Goal: Task Accomplishment & Management: Use online tool/utility

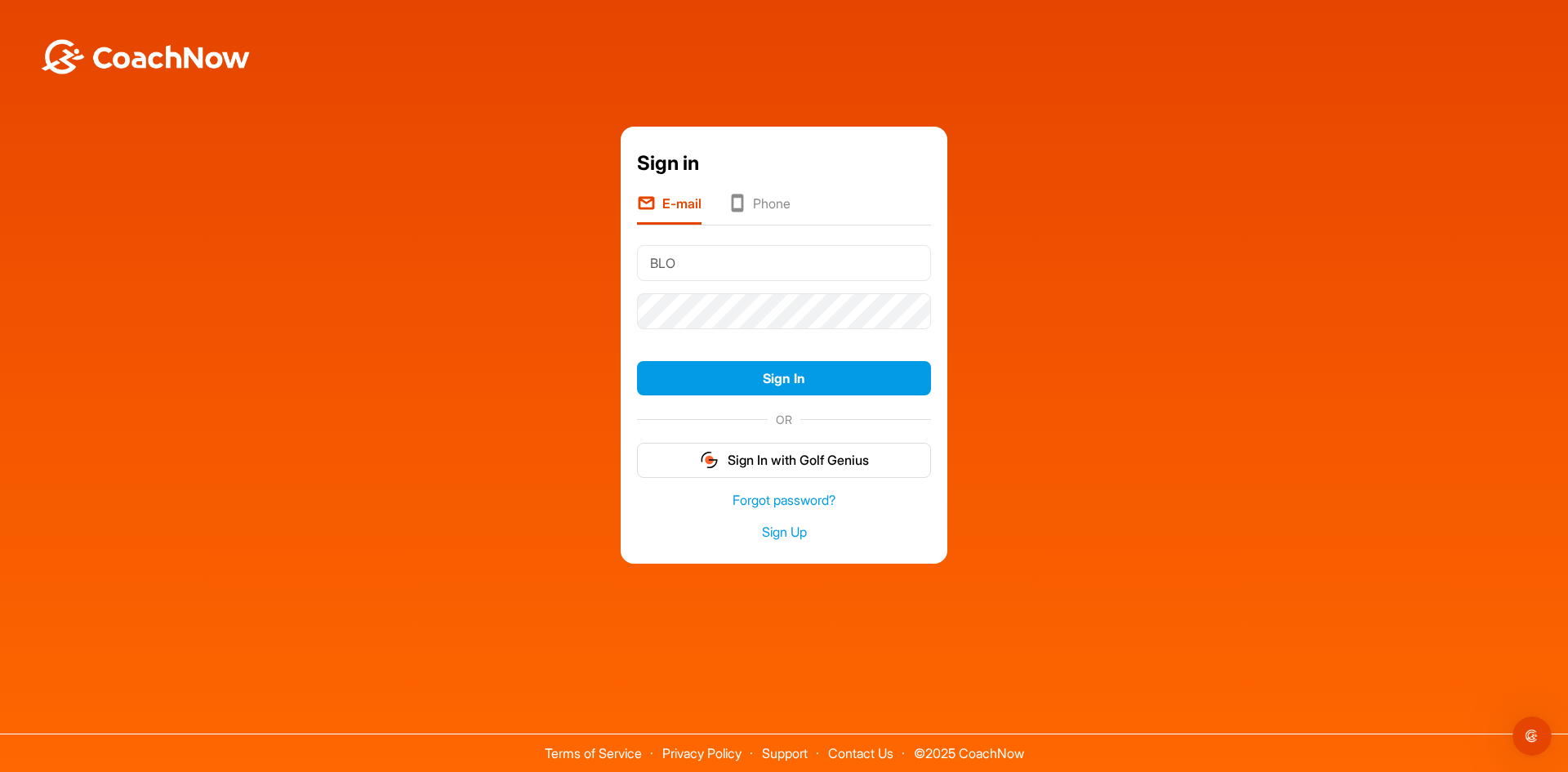
type input "[EMAIL_ADDRESS][DOMAIN_NAME]"
click at [637, 361] on button "Sign In" at bounding box center [783, 379] width 294 height 35
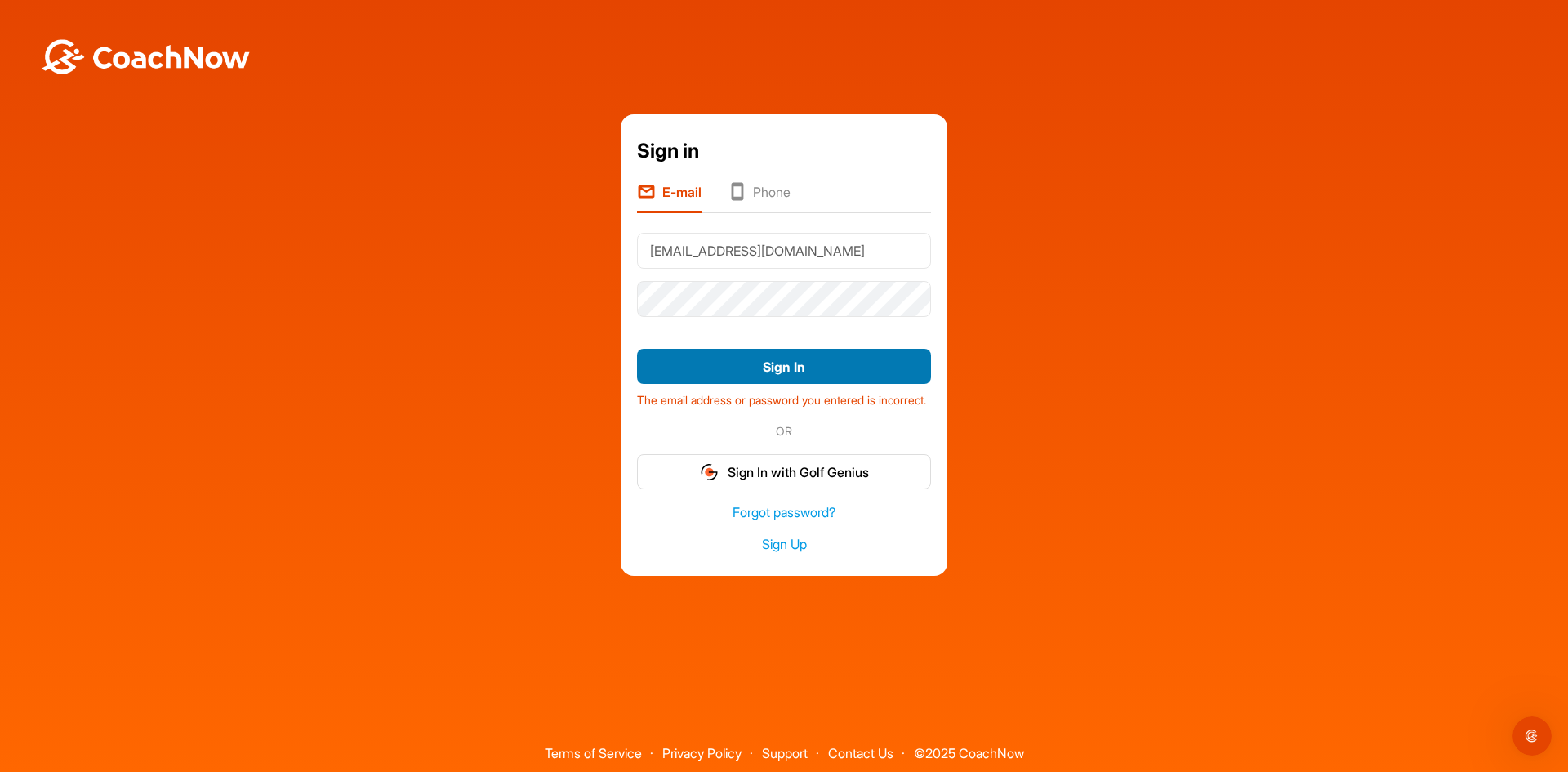
click at [671, 361] on button "Sign In" at bounding box center [783, 367] width 294 height 35
click at [766, 358] on button "Sign In" at bounding box center [783, 367] width 294 height 35
click at [771, 370] on button "Sign In" at bounding box center [783, 367] width 294 height 35
click at [350, 241] on div "Sign in E-mail Phone [EMAIL_ADDRESS][DOMAIN_NAME] Sign In The email address or …" at bounding box center [783, 344] width 1551 height 461
click at [637, 349] on button "Sign In" at bounding box center [783, 367] width 294 height 35
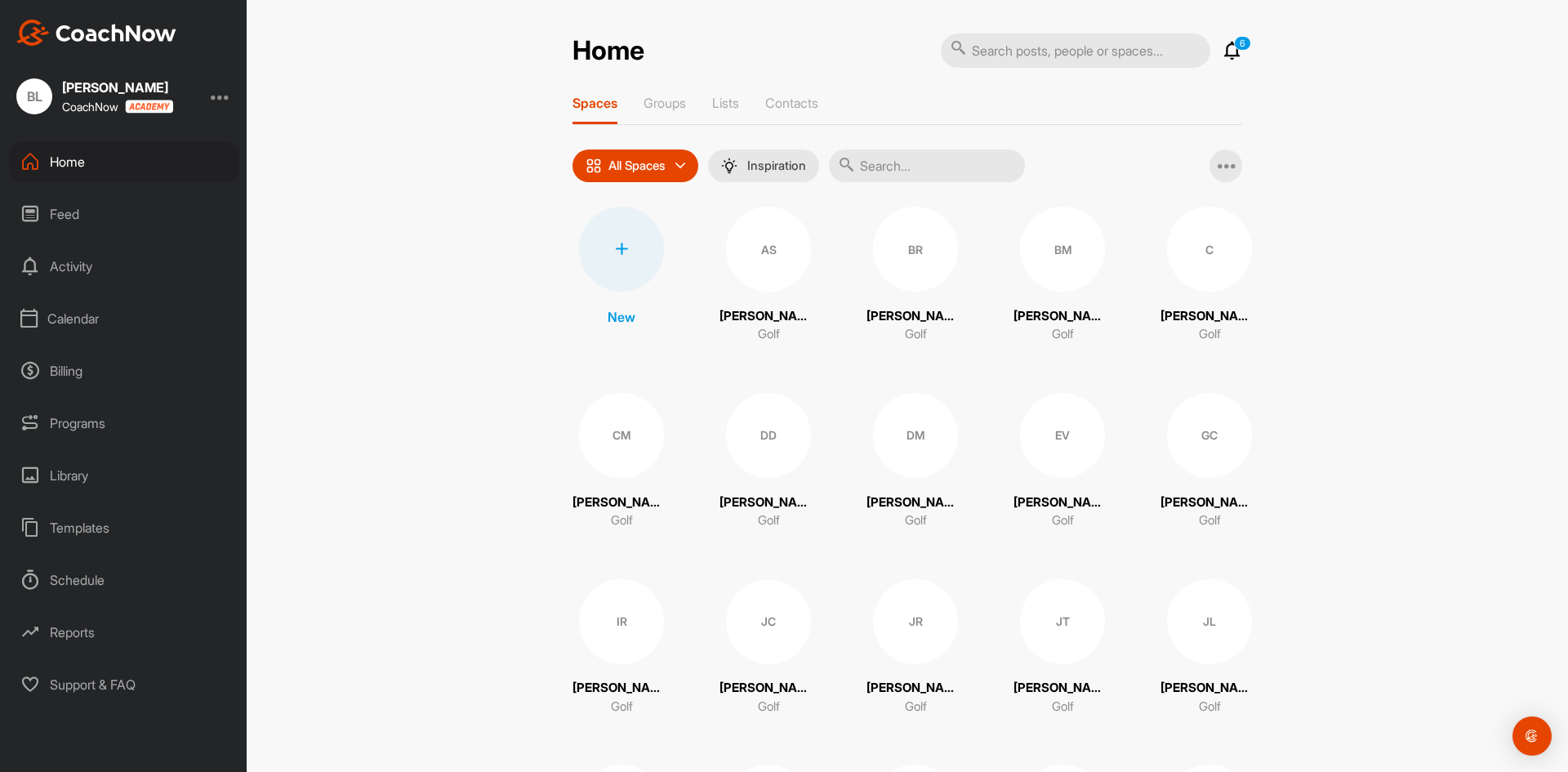
click at [76, 312] on div "Calendar" at bounding box center [124, 318] width 231 height 41
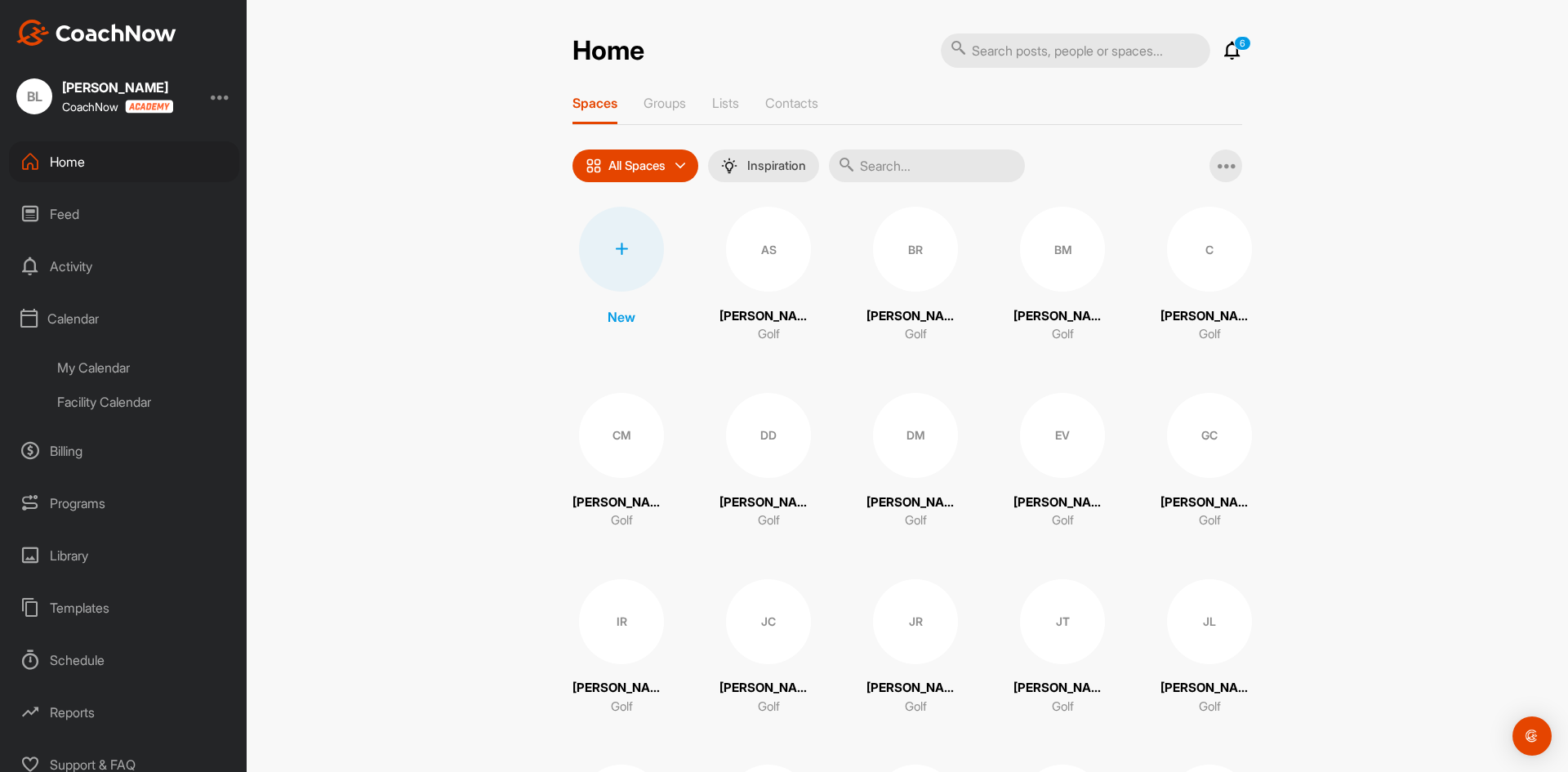
click at [125, 366] on div "My Calendar" at bounding box center [142, 367] width 194 height 34
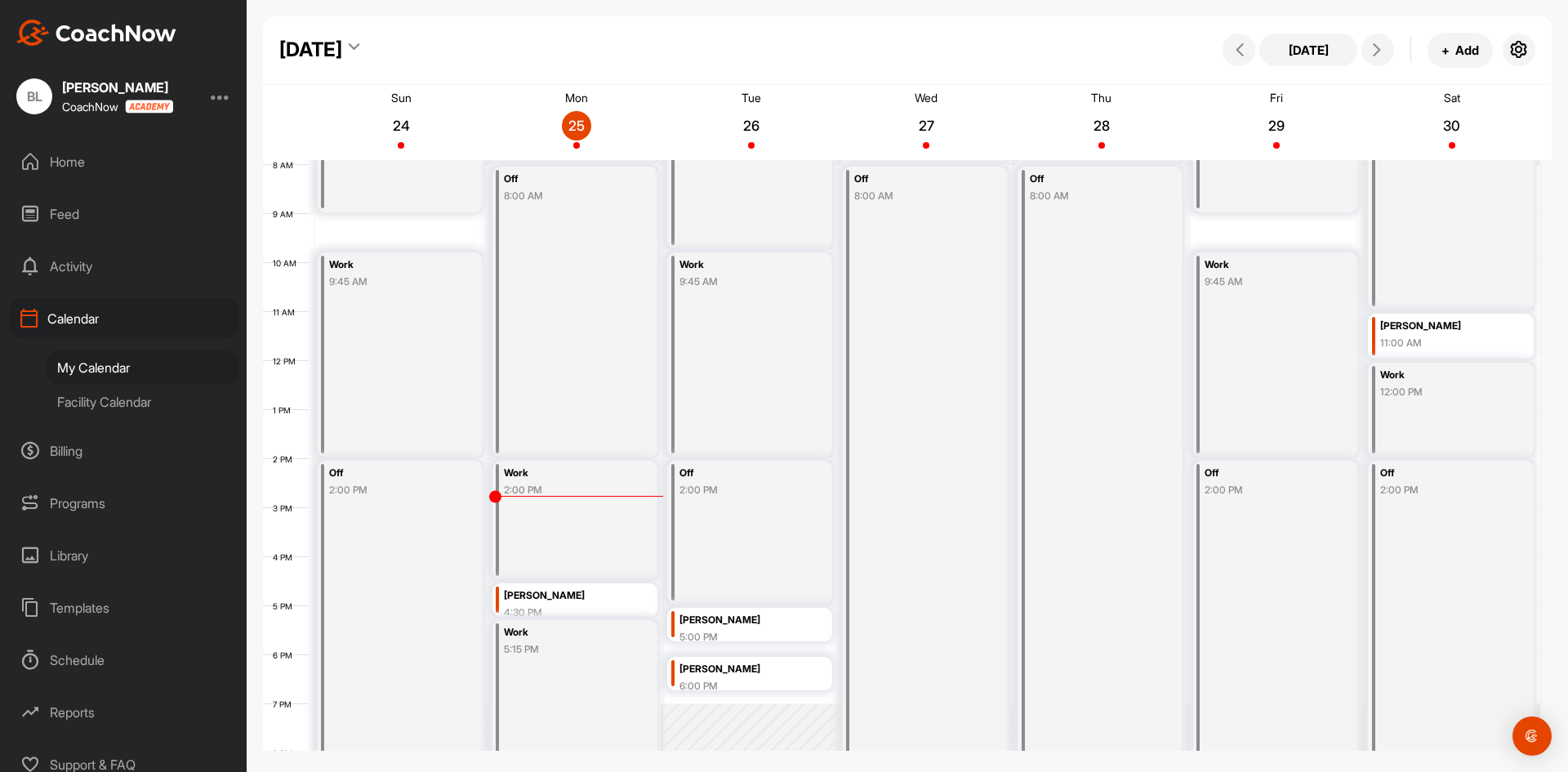
scroll to position [364, 0]
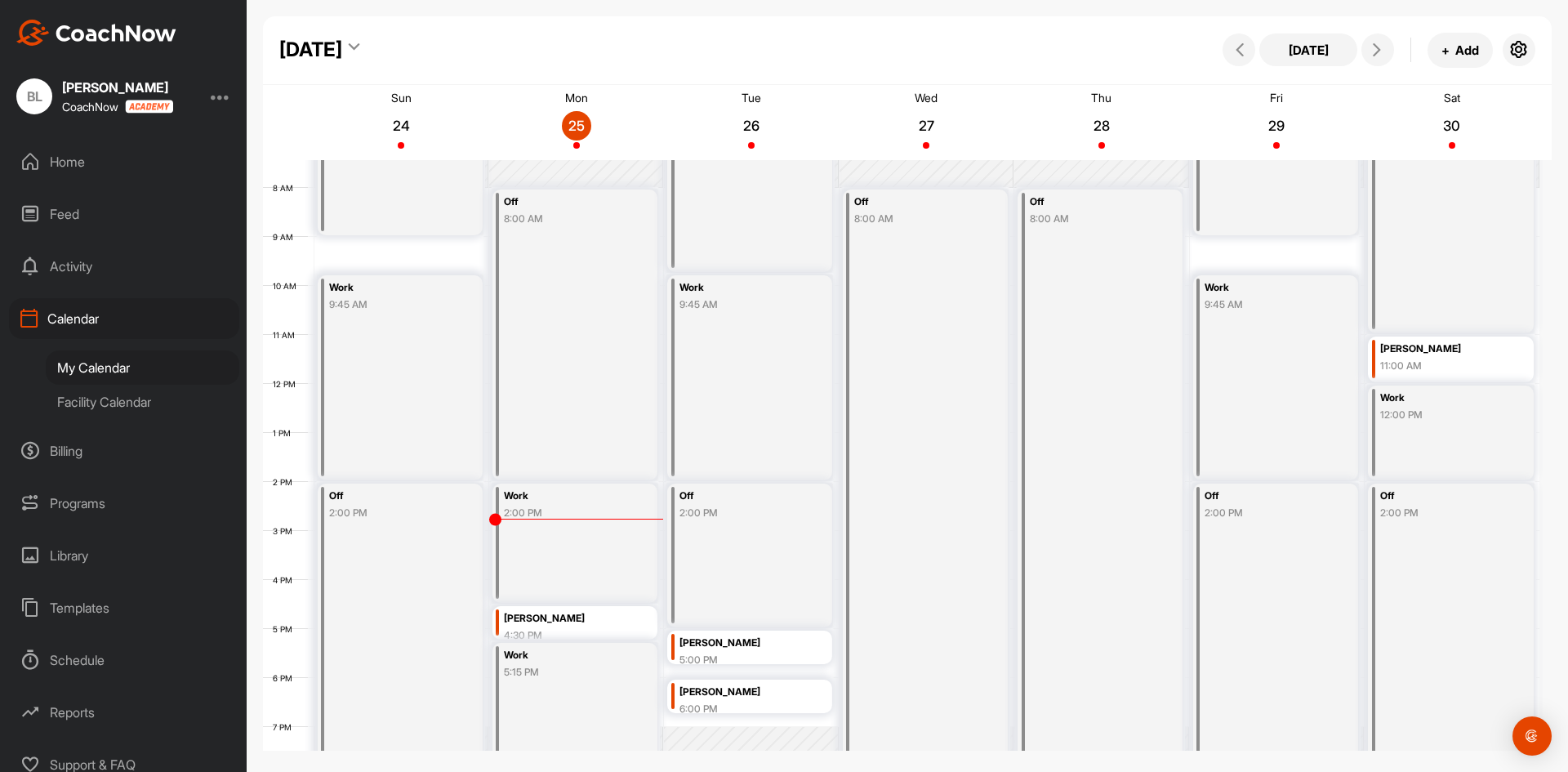
click at [840, 53] on div "August 2025 Today + Add" at bounding box center [907, 51] width 1288 height 68
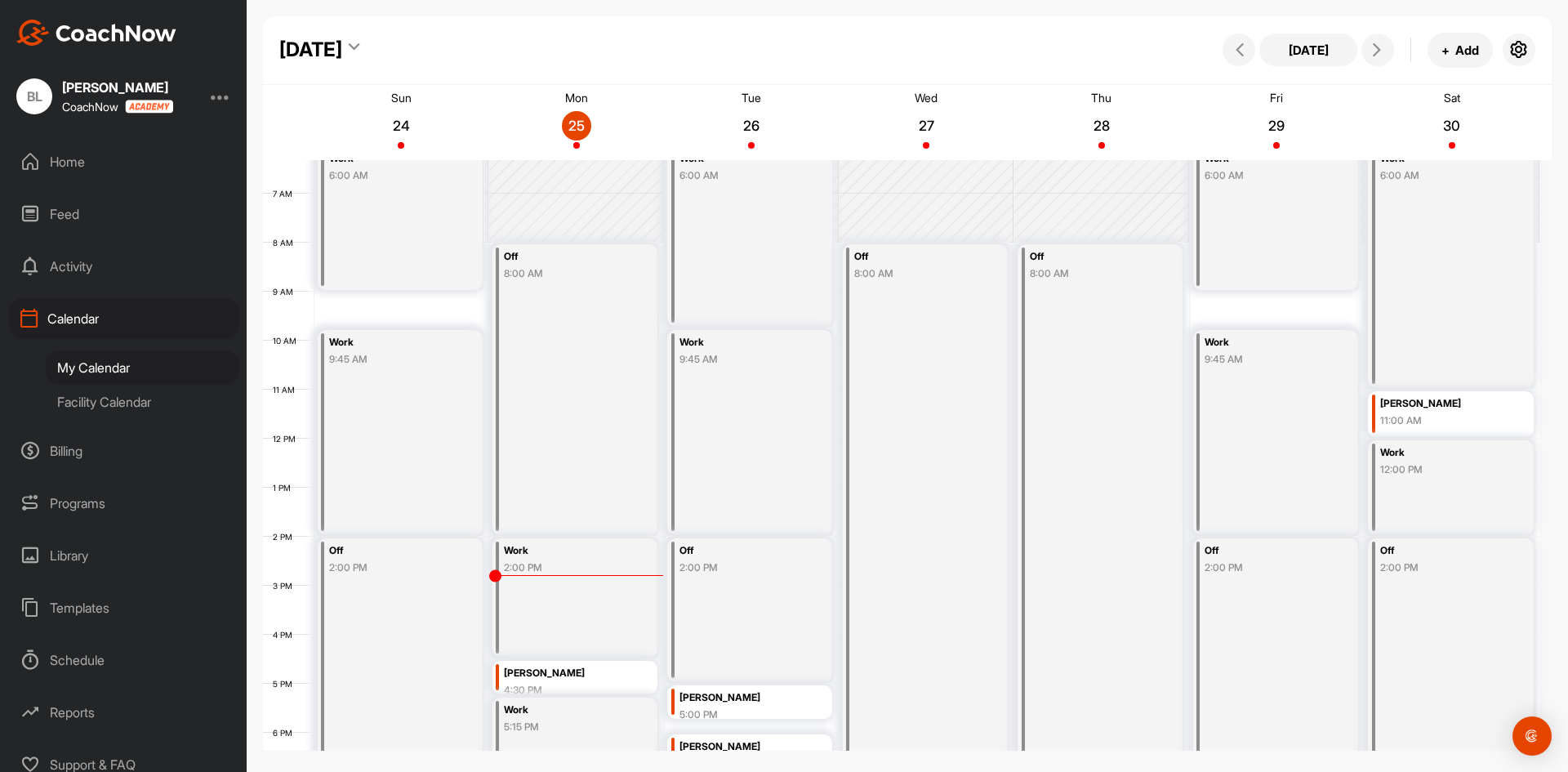
scroll to position [282, 0]
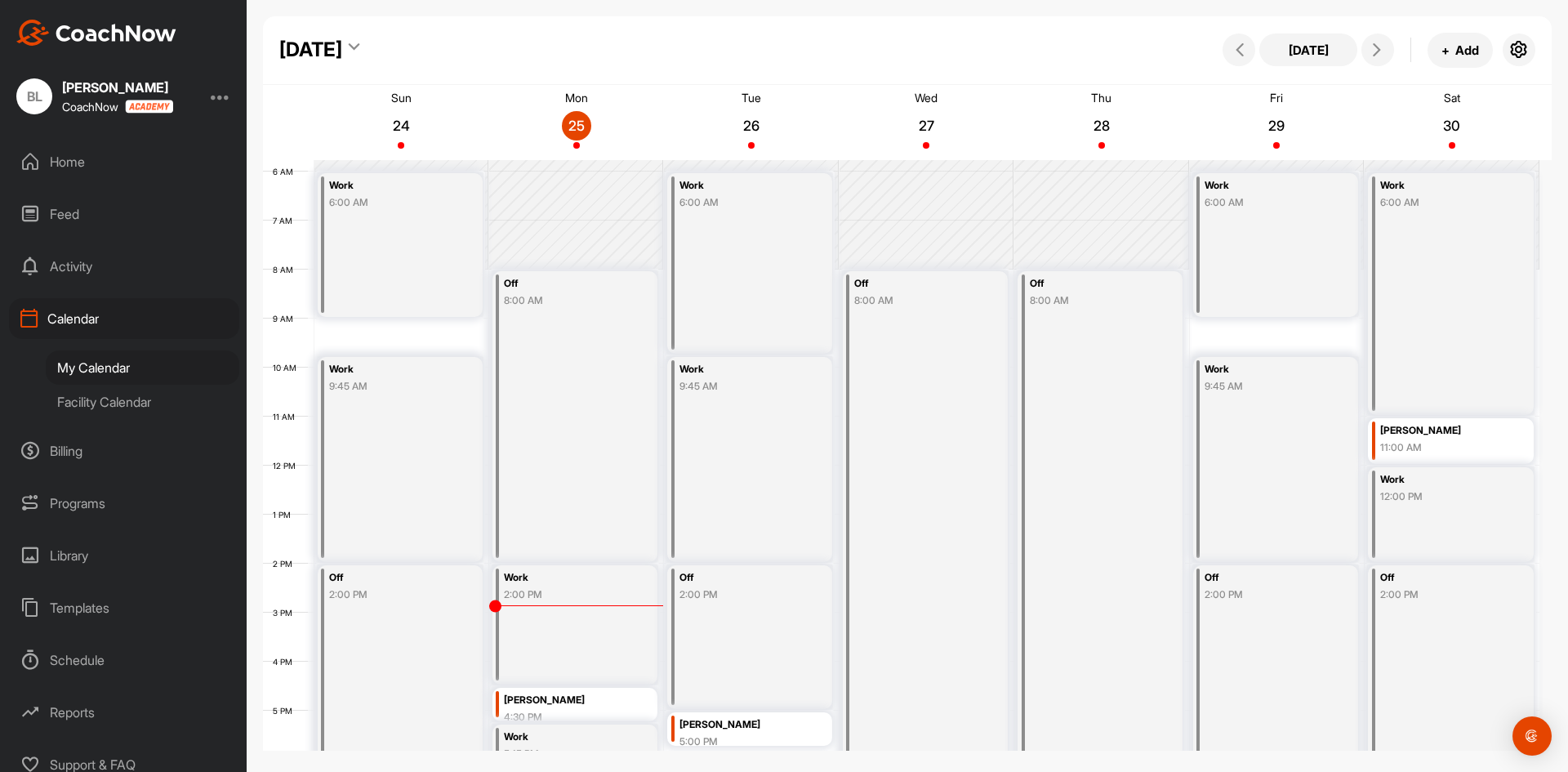
click at [580, 695] on div "Craig Tubman" at bounding box center [566, 700] width 125 height 18
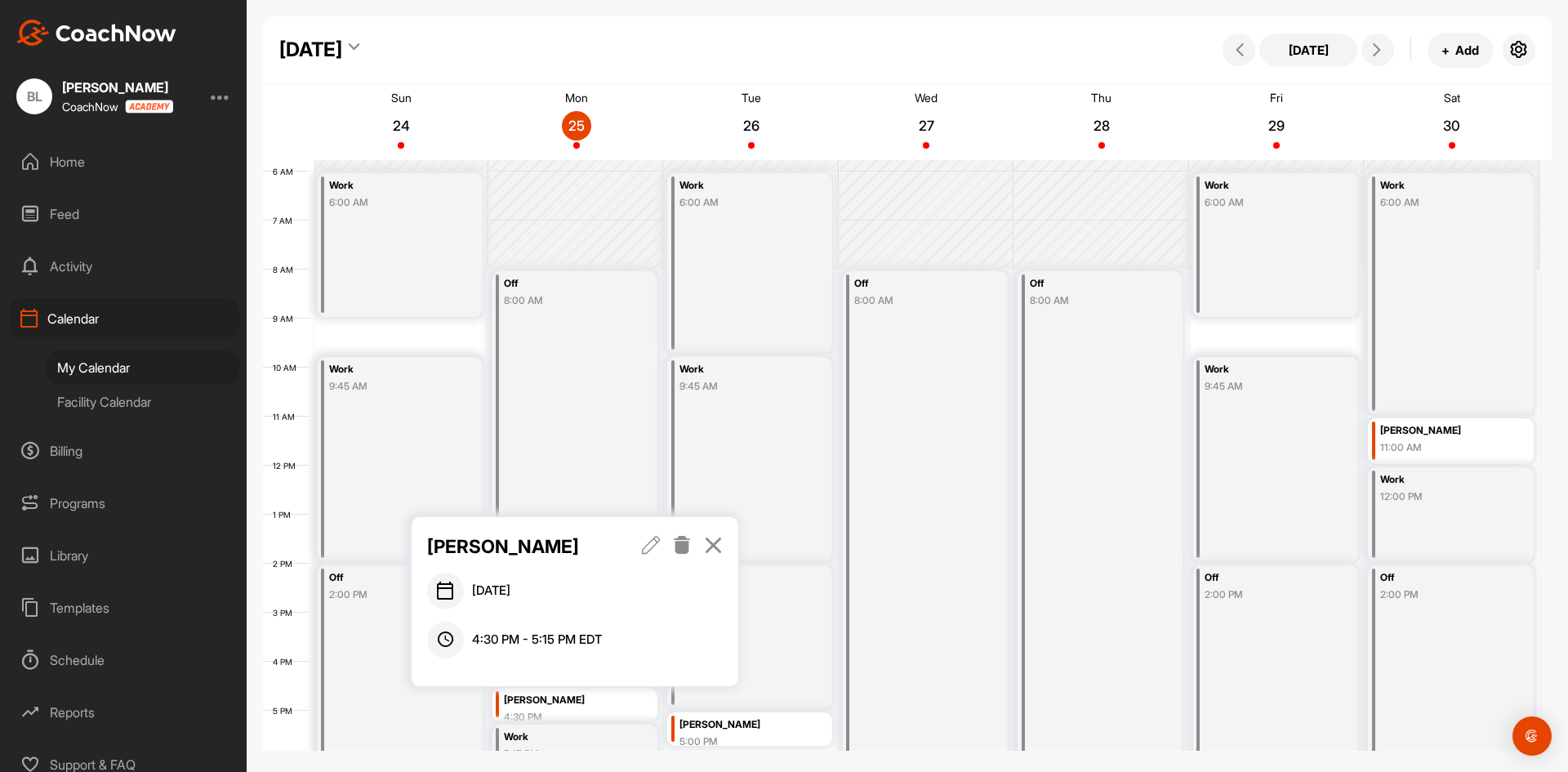
click at [717, 547] on icon at bounding box center [713, 545] width 18 height 18
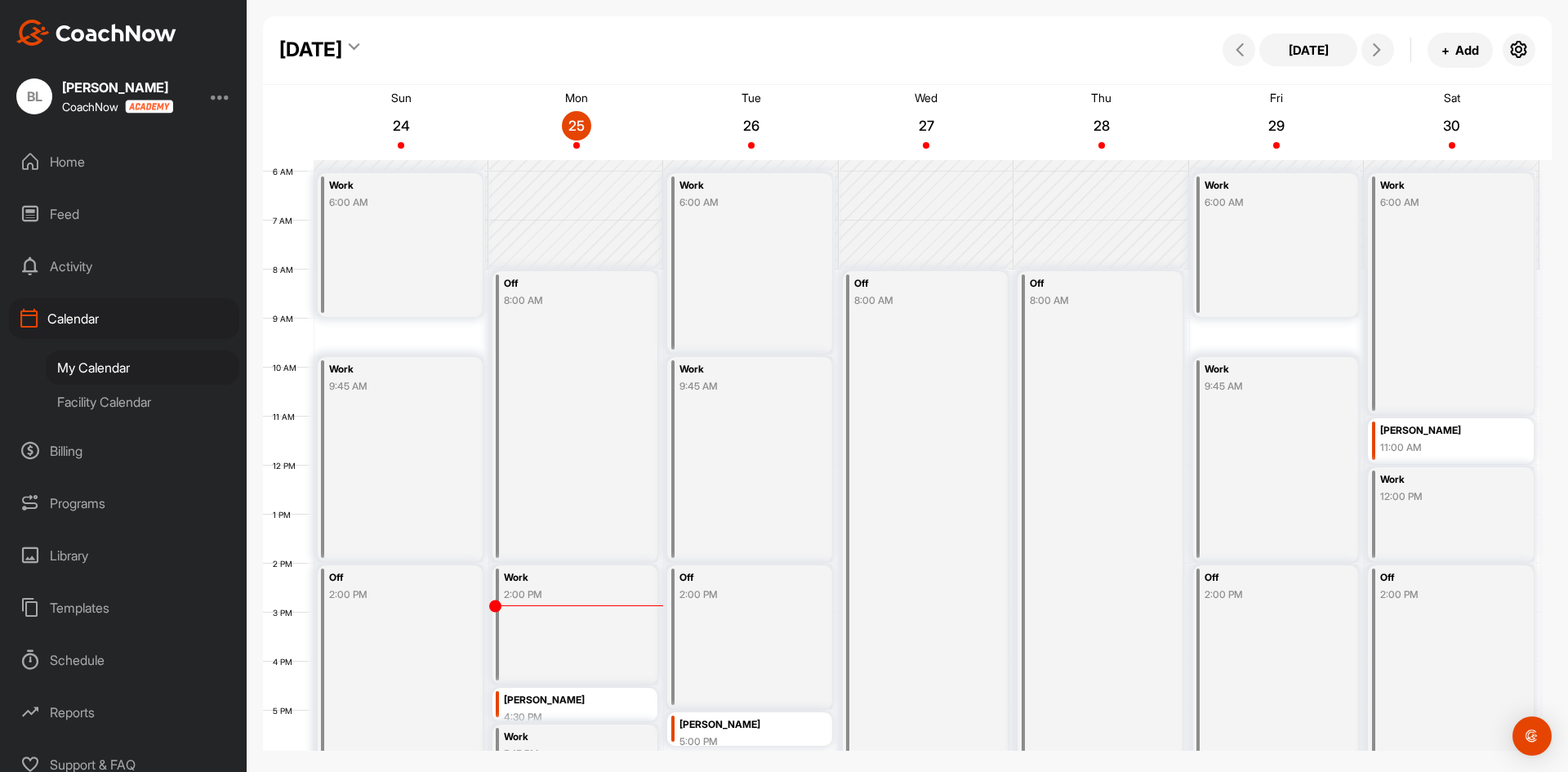
click at [887, 52] on div "August 2025 Today + Add" at bounding box center [907, 51] width 1288 height 68
